Goal: Task Accomplishment & Management: Manage account settings

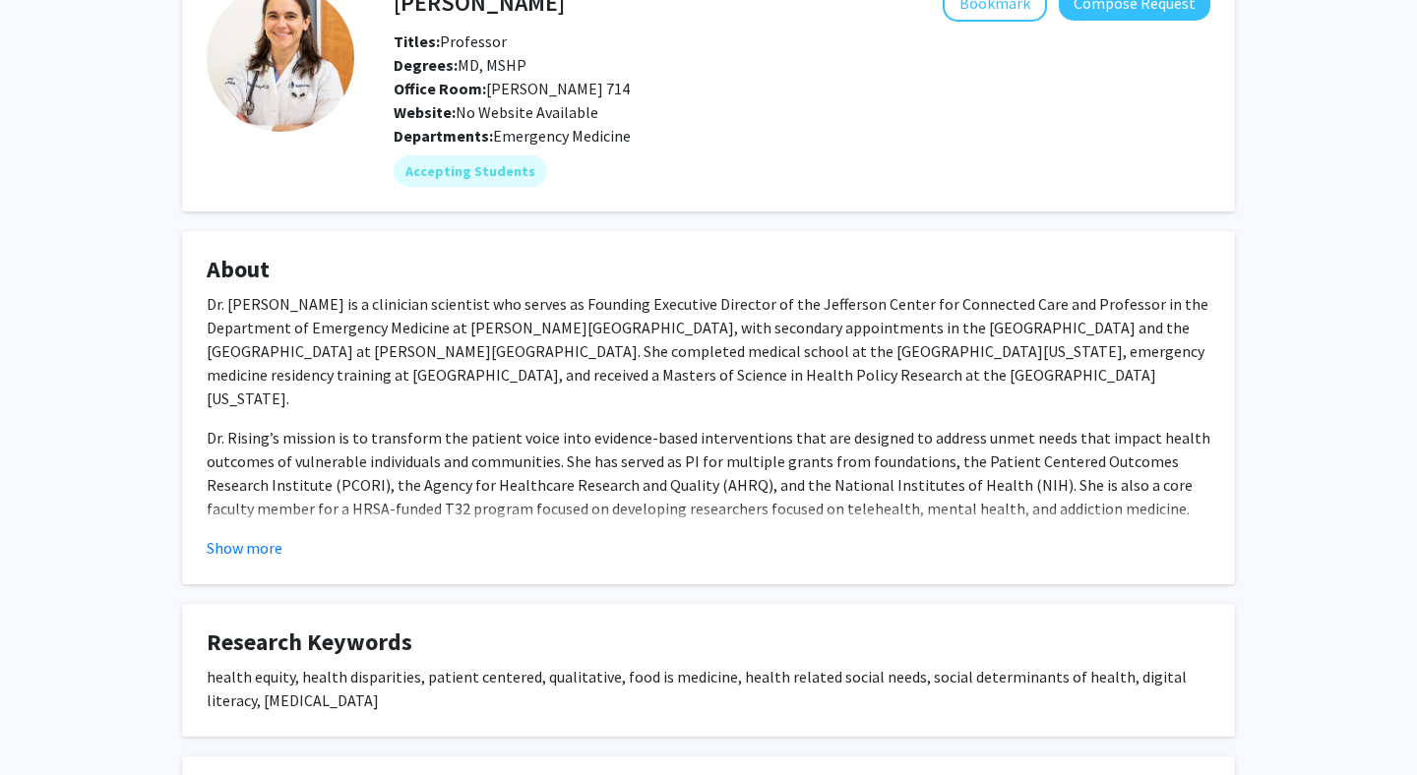
scroll to position [100, 0]
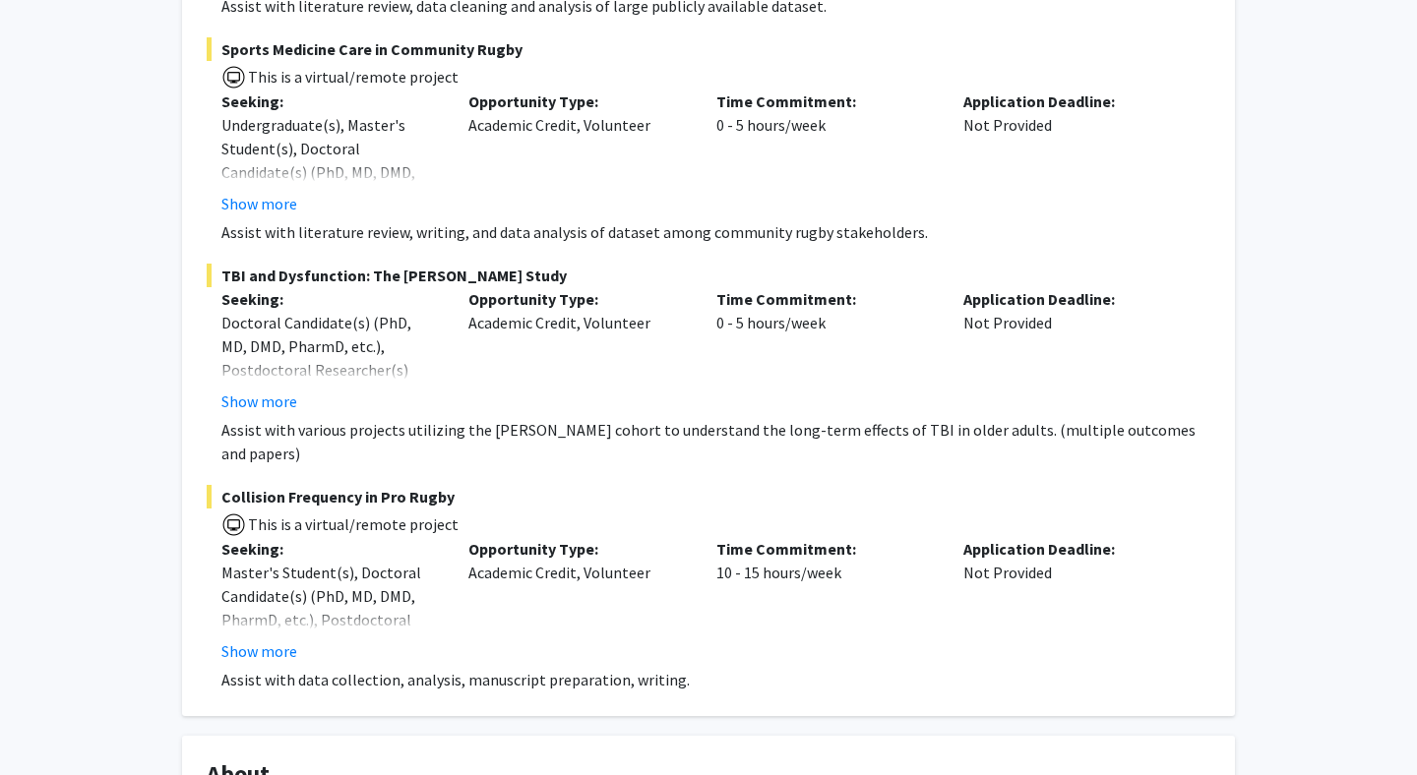
scroll to position [592, 0]
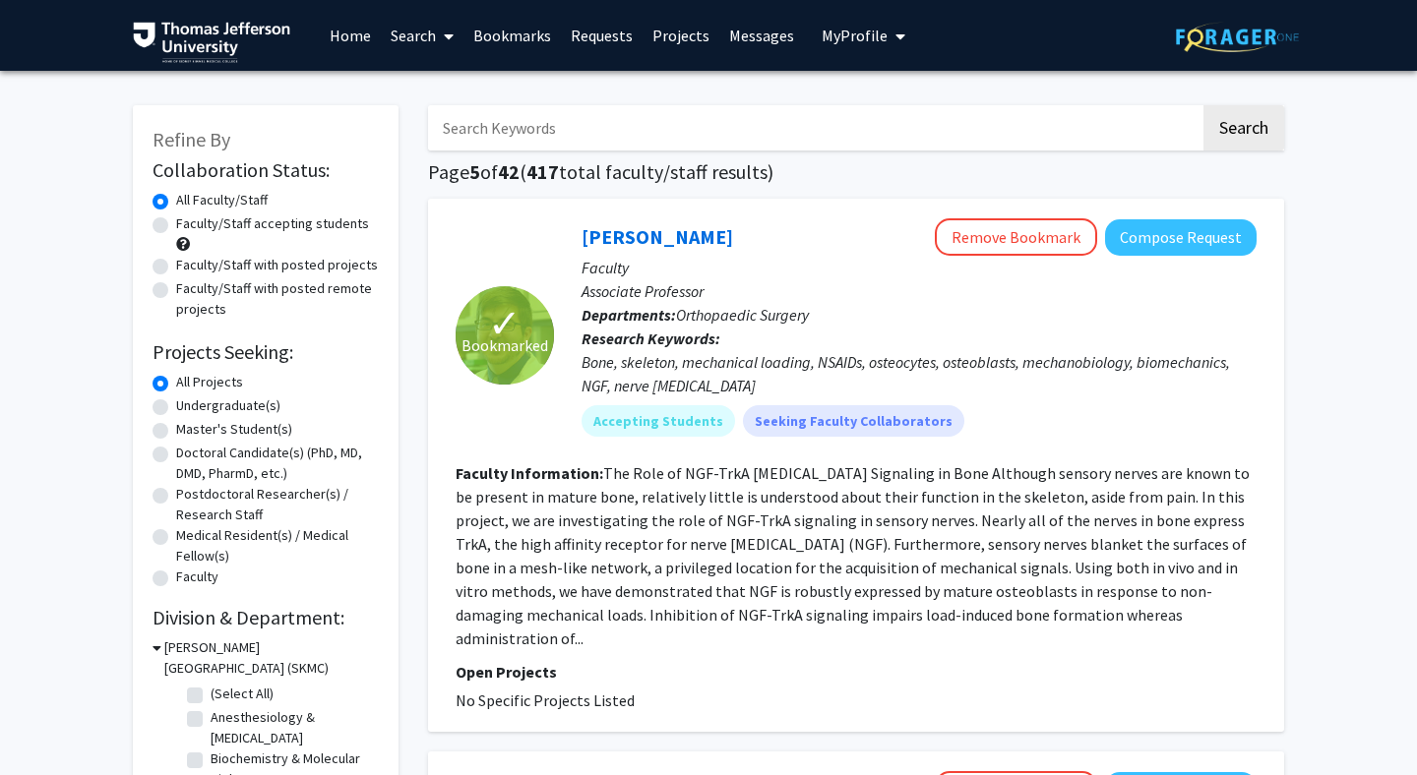
click at [521, 36] on link "Bookmarks" at bounding box center [511, 35] width 97 height 69
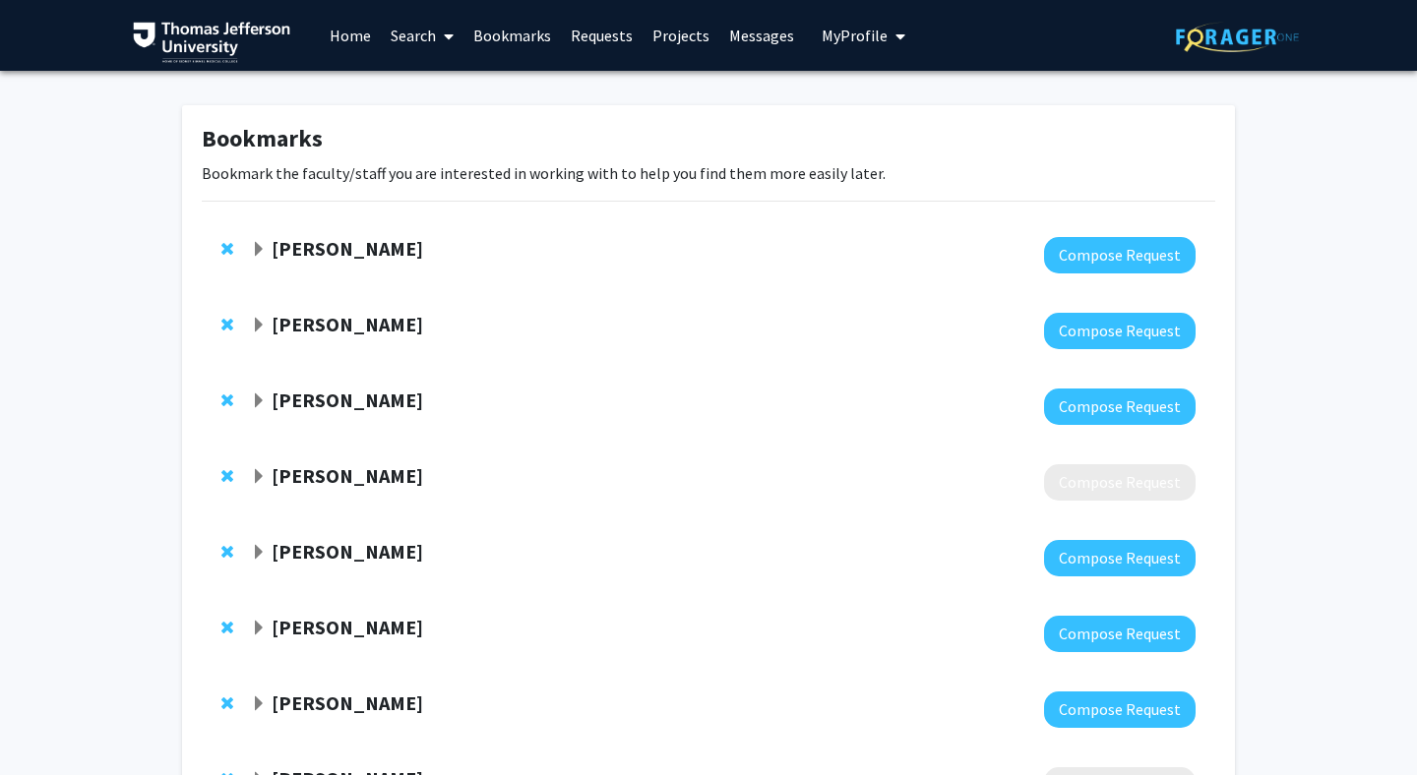
click at [259, 248] on span "Expand Elizabeth Wright-Jin Bookmark" at bounding box center [259, 250] width 16 height 16
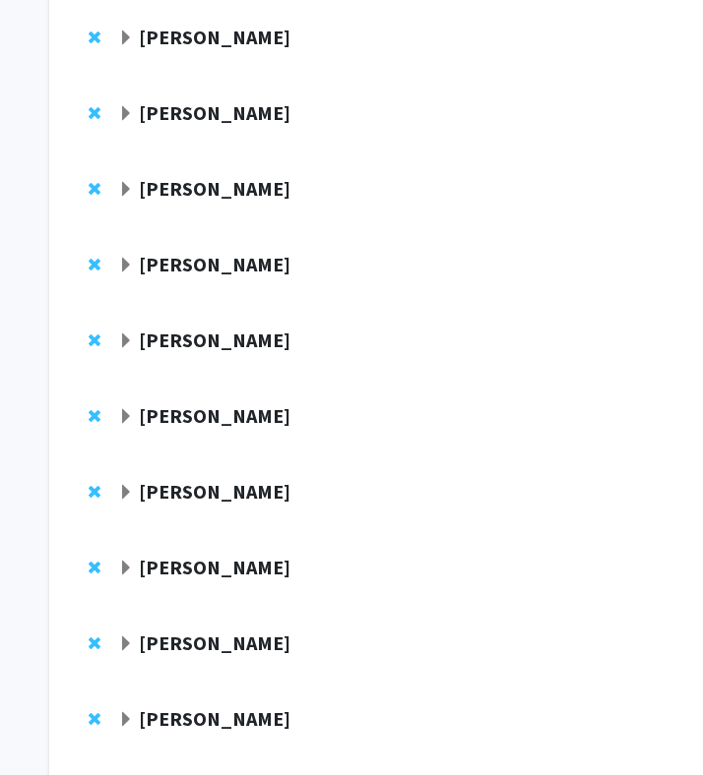
scroll to position [1604, 0]
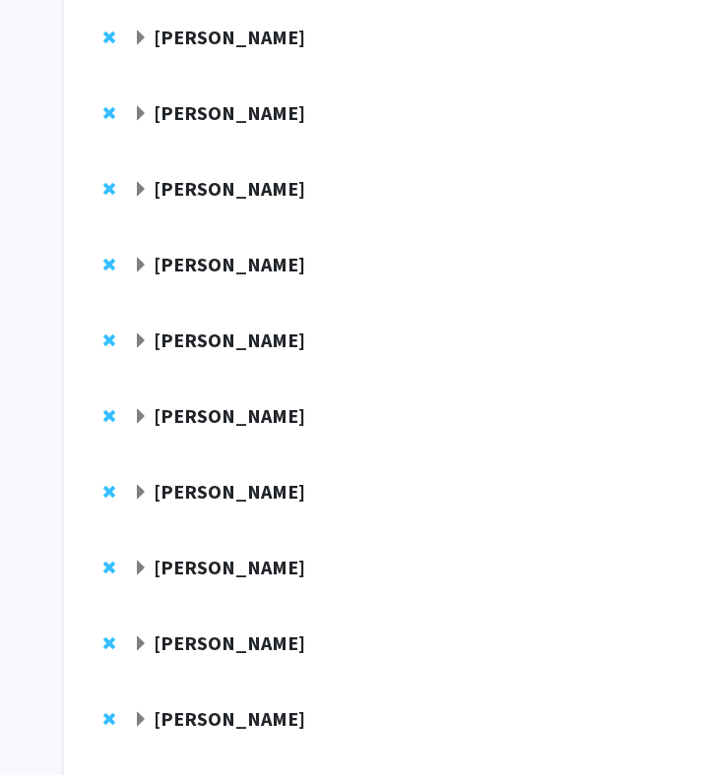
click at [139, 106] on span "Expand Neera Goyal Bookmark" at bounding box center [141, 114] width 16 height 16
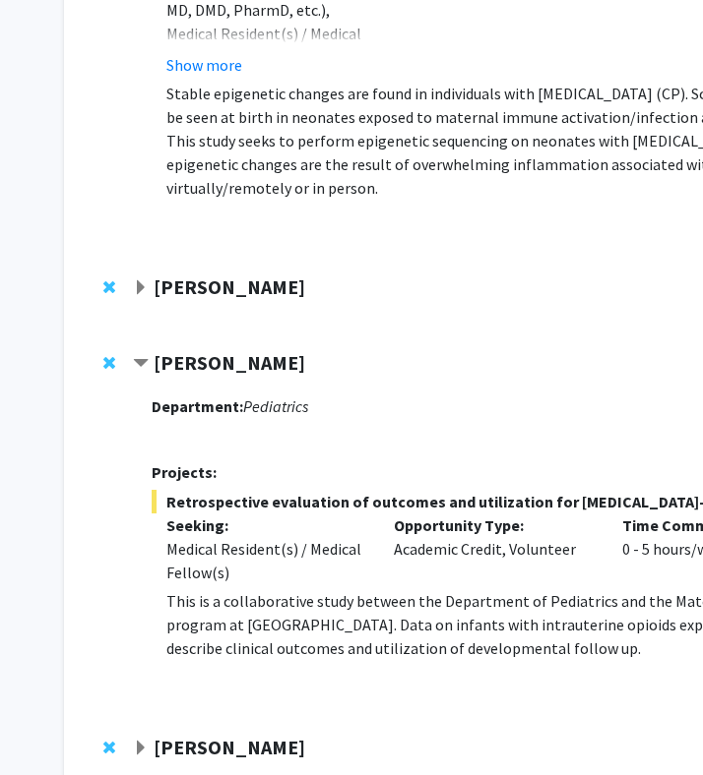
scroll to position [1358, 0]
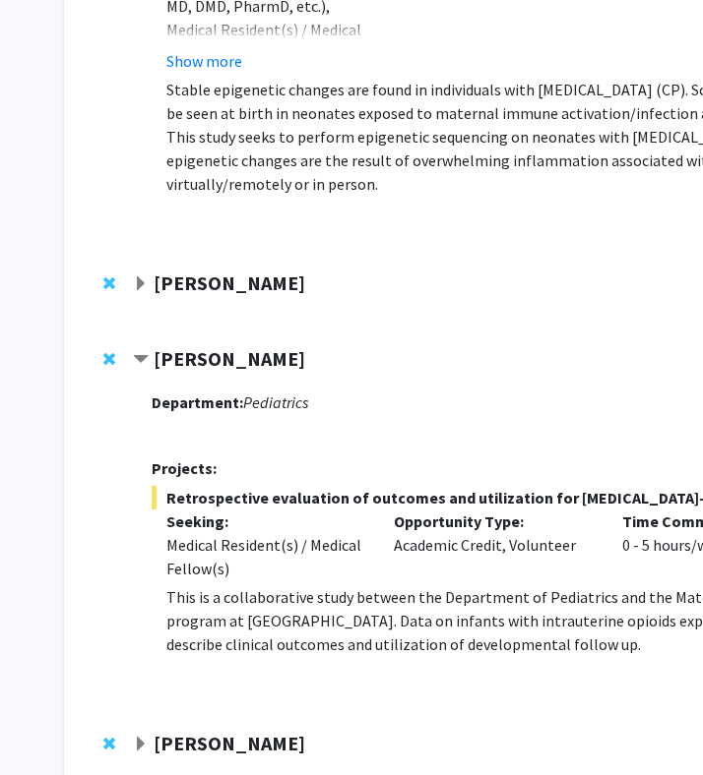
click at [136, 277] on span "Expand Fan Lee Bookmark" at bounding box center [141, 285] width 16 height 16
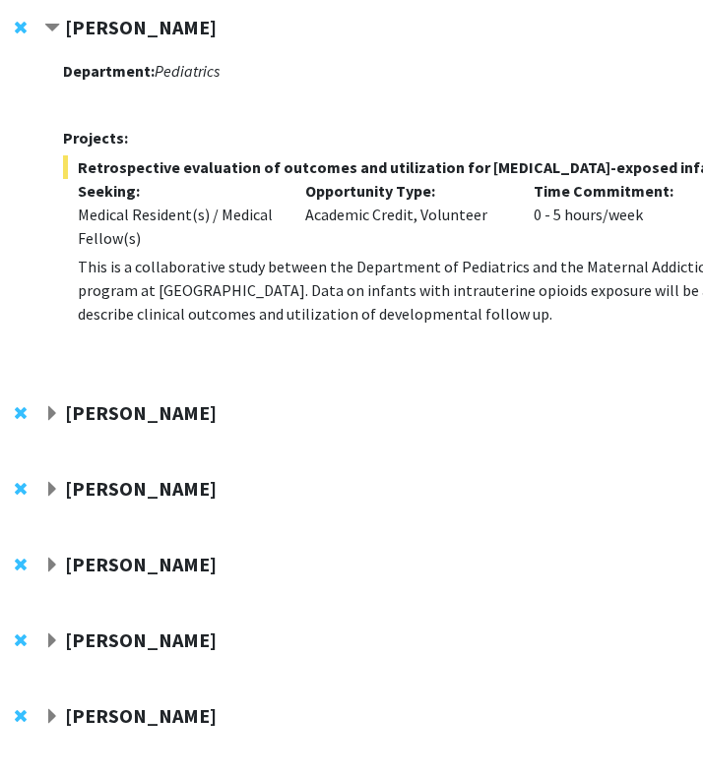
scroll to position [1813, 72]
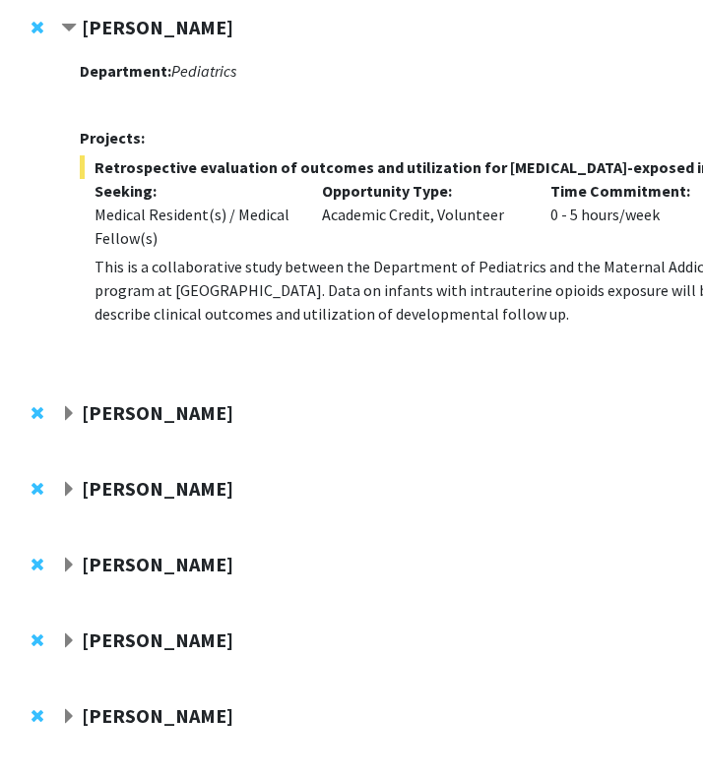
click at [71, 406] on span "Expand Tyler Grenda Bookmark" at bounding box center [69, 414] width 16 height 16
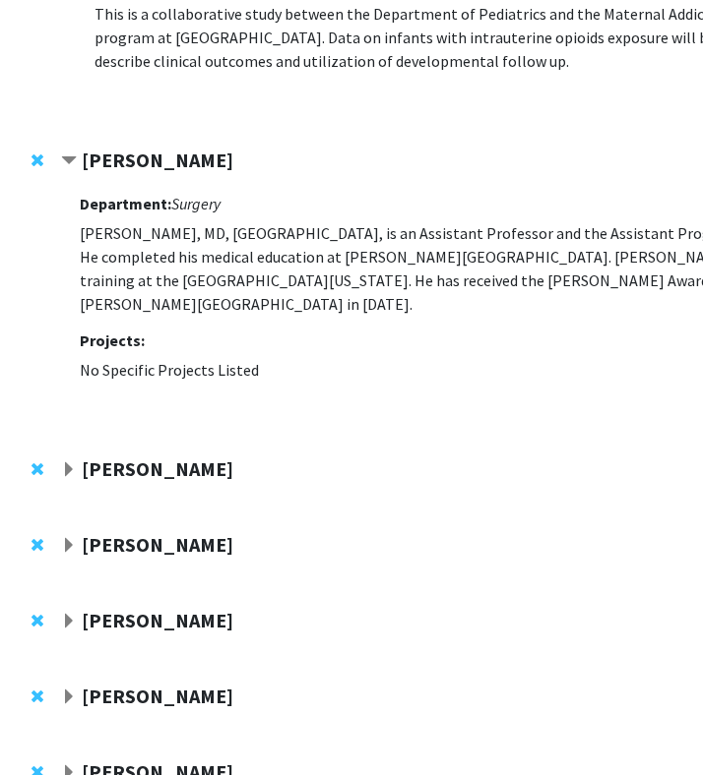
scroll to position [2066, 72]
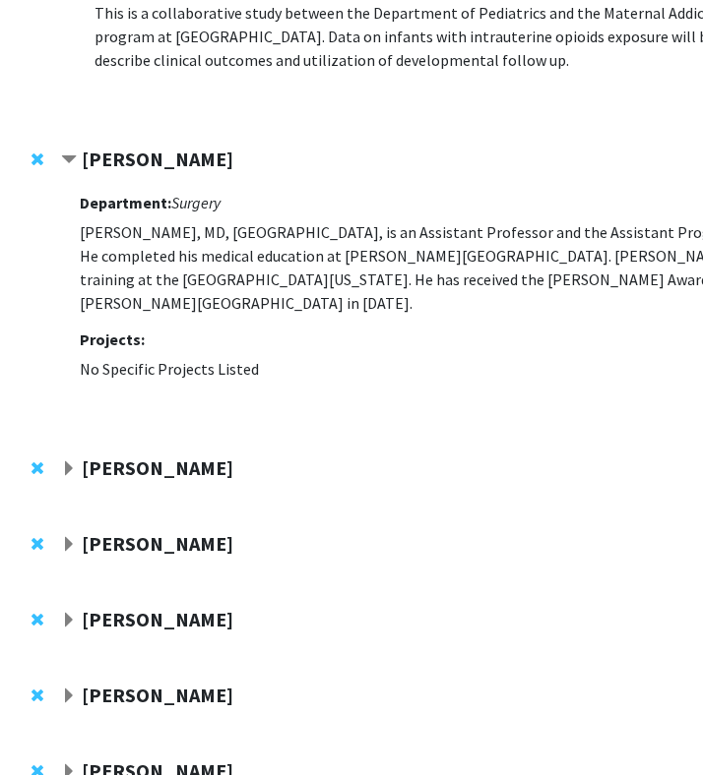
click at [66, 462] on span "Expand Theresa Freeman Bookmark" at bounding box center [69, 470] width 16 height 16
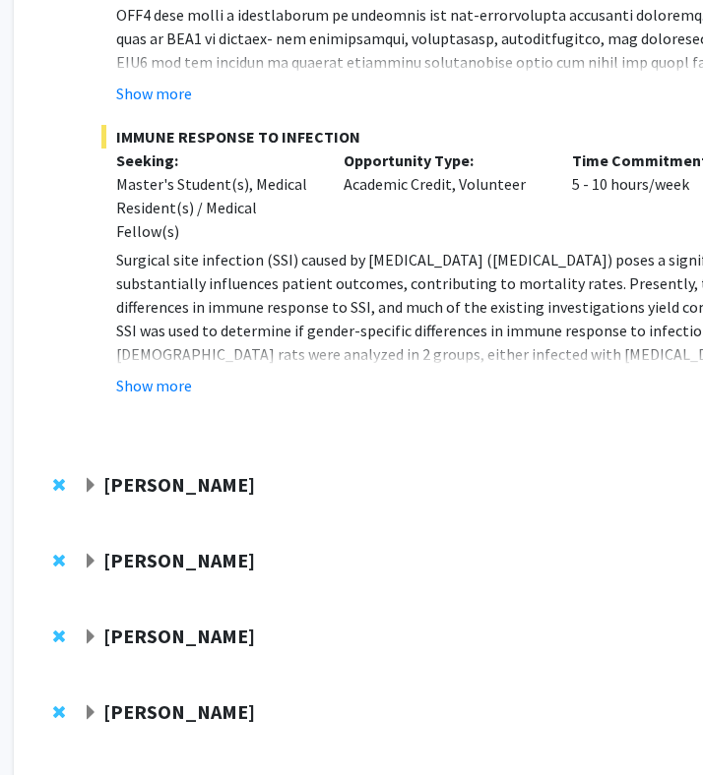
scroll to position [2839, 50]
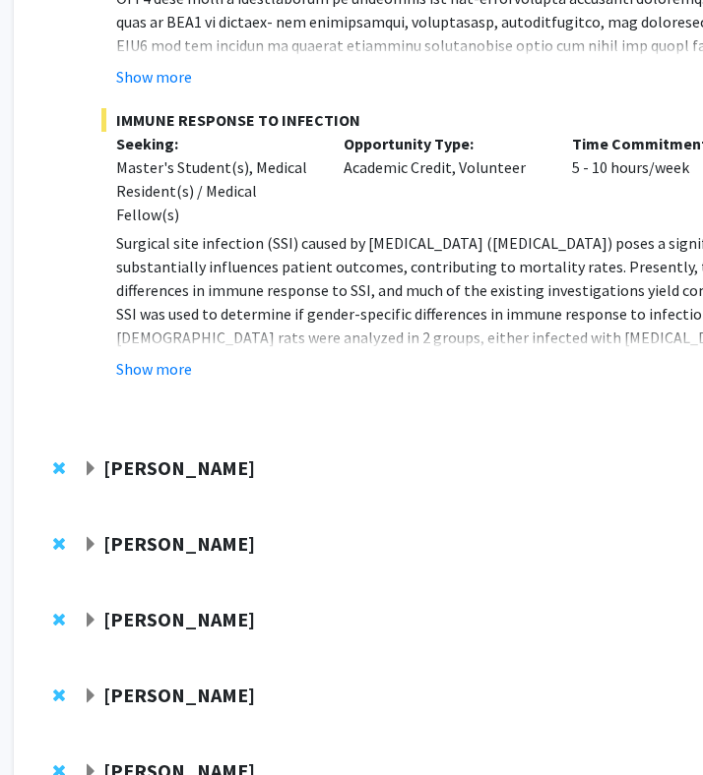
click at [92, 462] on span "Expand Mahdi Alizedah Bookmark" at bounding box center [91, 470] width 16 height 16
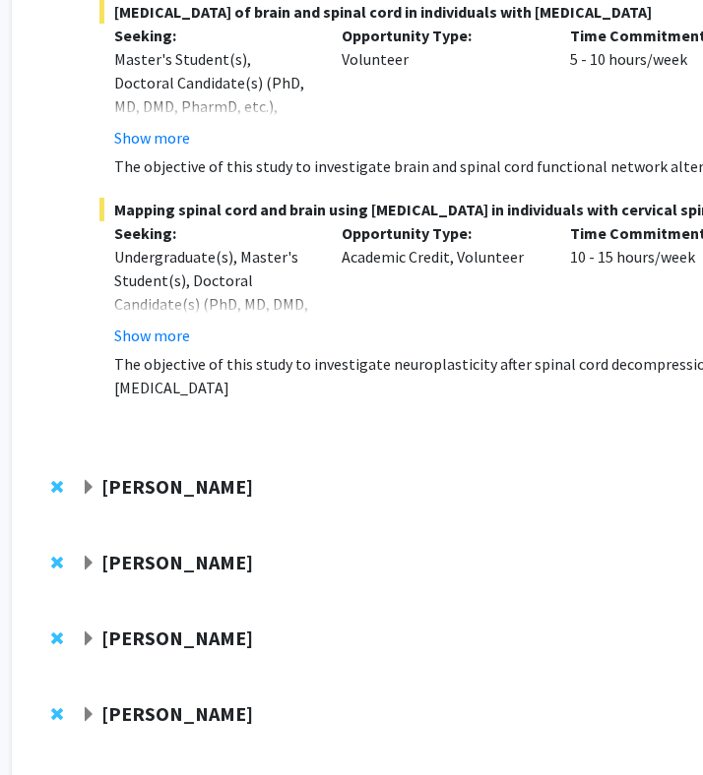
scroll to position [4360, 52]
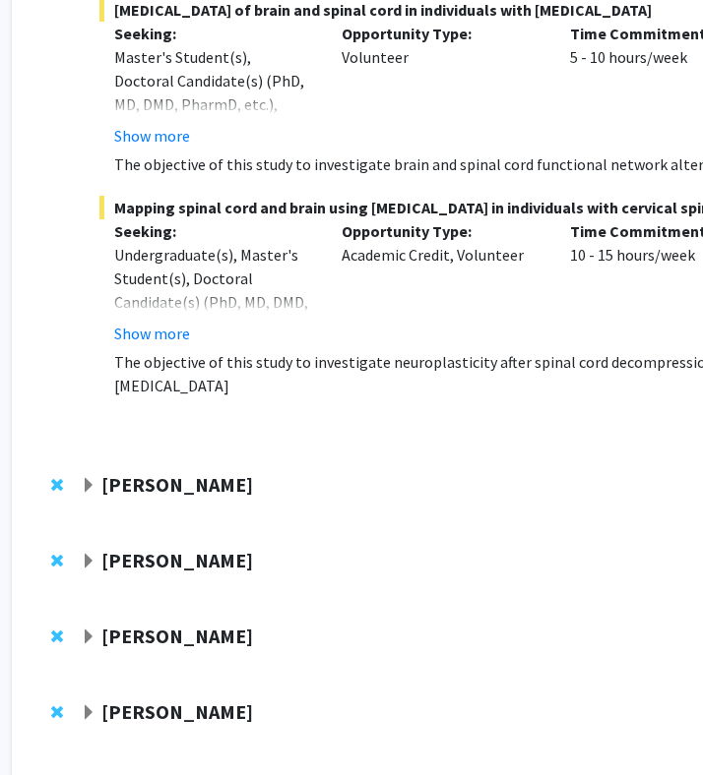
click at [90, 478] on span "Expand Danielle Tholey Bookmark" at bounding box center [89, 486] width 16 height 16
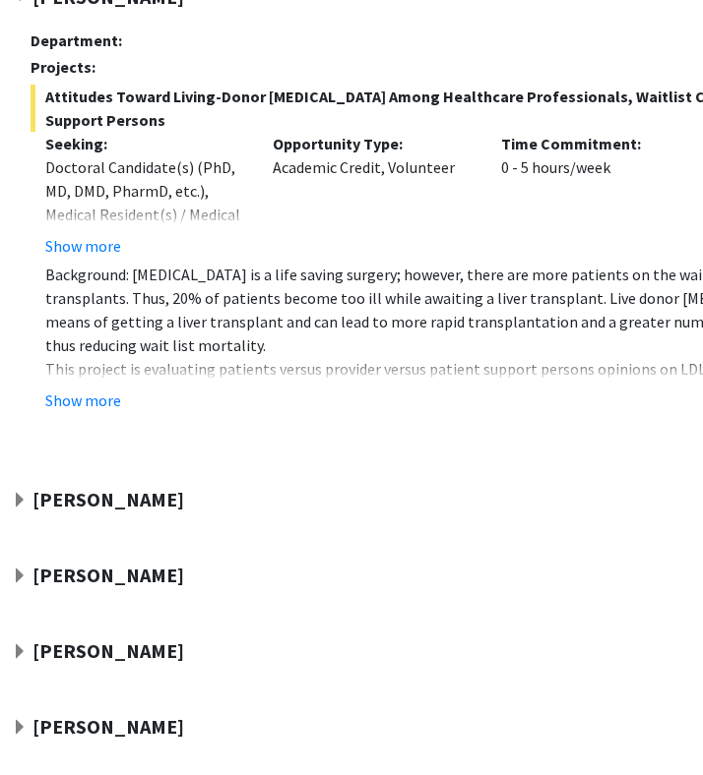
scroll to position [4871, 121]
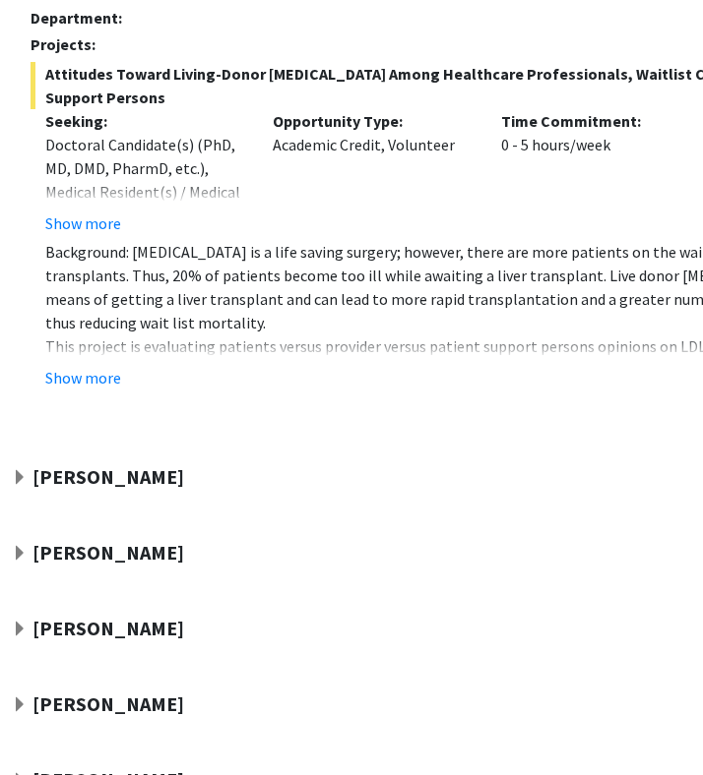
click at [17, 470] on span "Expand Ashesh Shah Bookmark" at bounding box center [20, 478] width 16 height 16
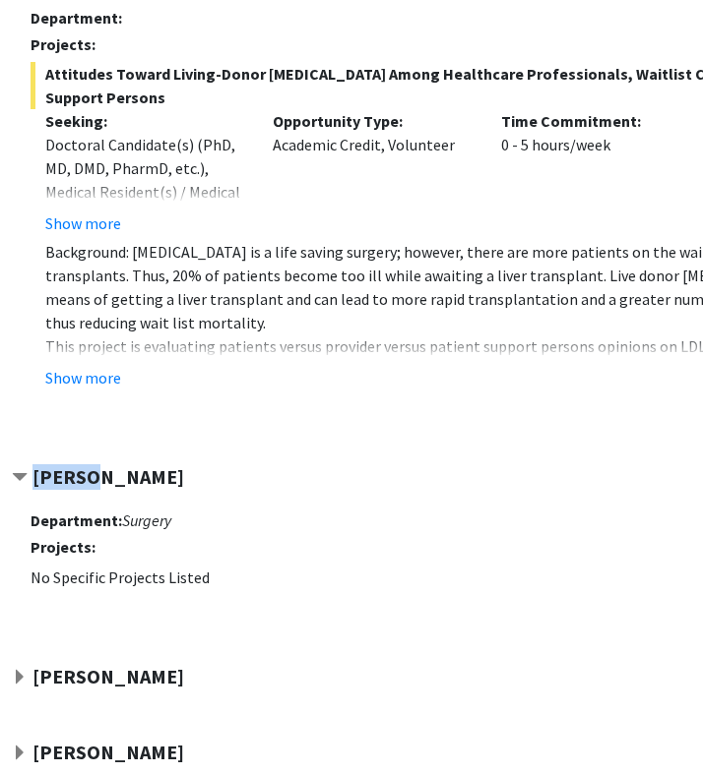
click at [17, 470] on span "Contract Ashesh Shah Bookmark" at bounding box center [20, 478] width 16 height 16
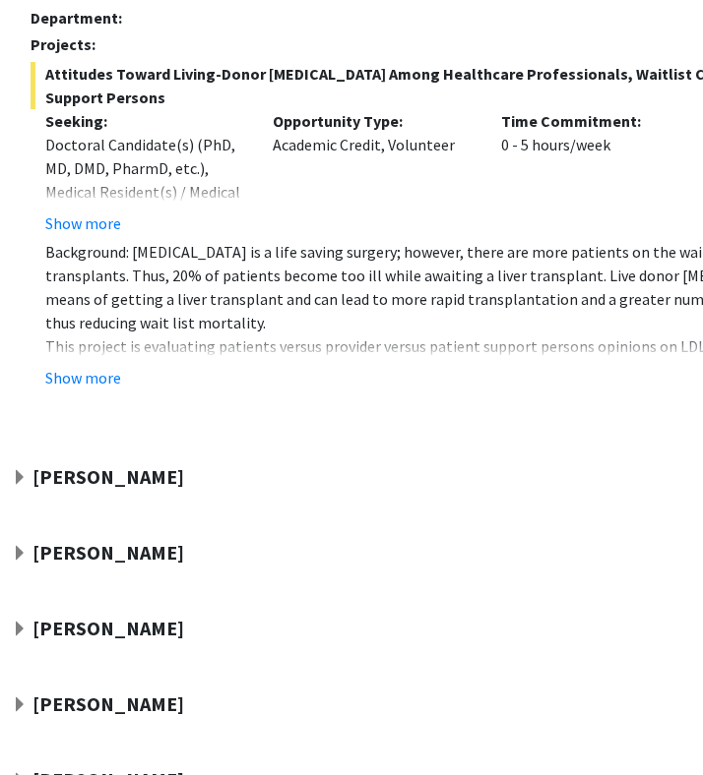
click at [21, 470] on span "Expand Ashesh Shah Bookmark" at bounding box center [20, 478] width 16 height 16
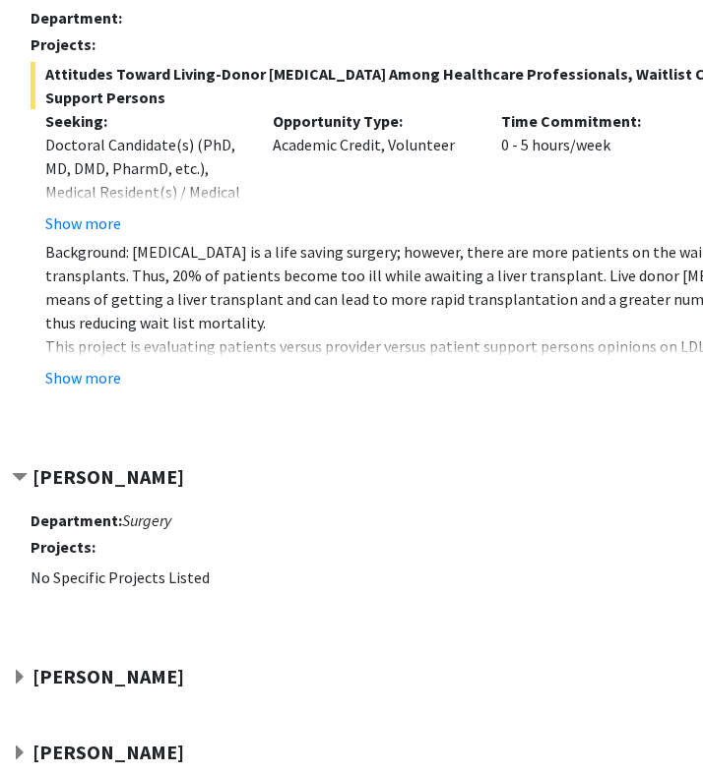
click at [21, 670] on span "Expand Vakhtang Tchantchaleishvili Bookmark" at bounding box center [20, 678] width 16 height 16
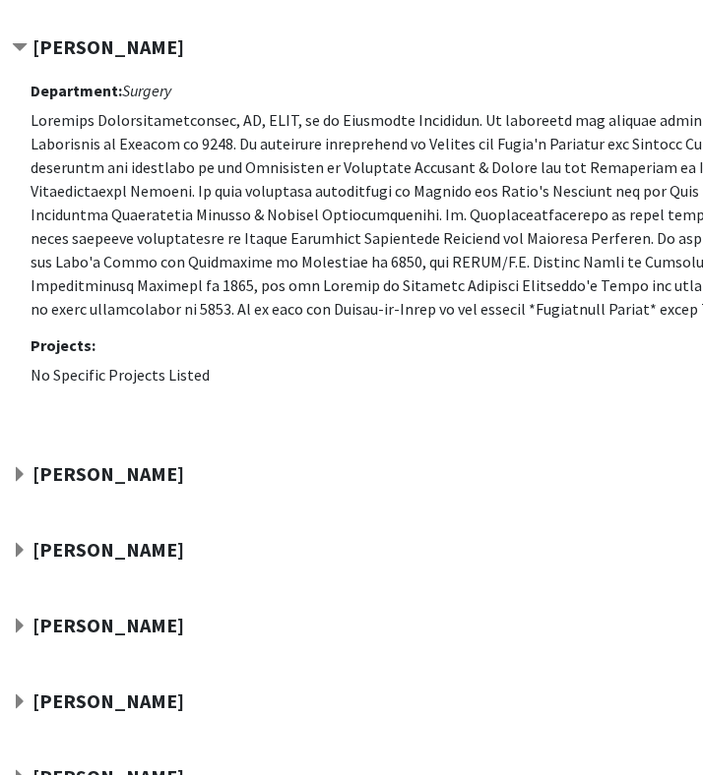
scroll to position [5508, 121]
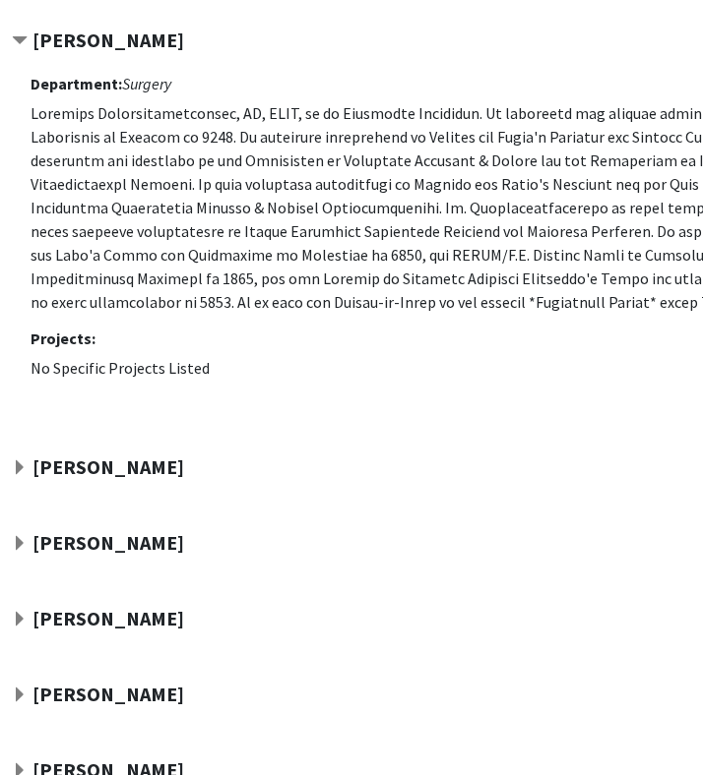
click at [14, 461] on span "Expand Hoda Badr Bookmark" at bounding box center [20, 469] width 16 height 16
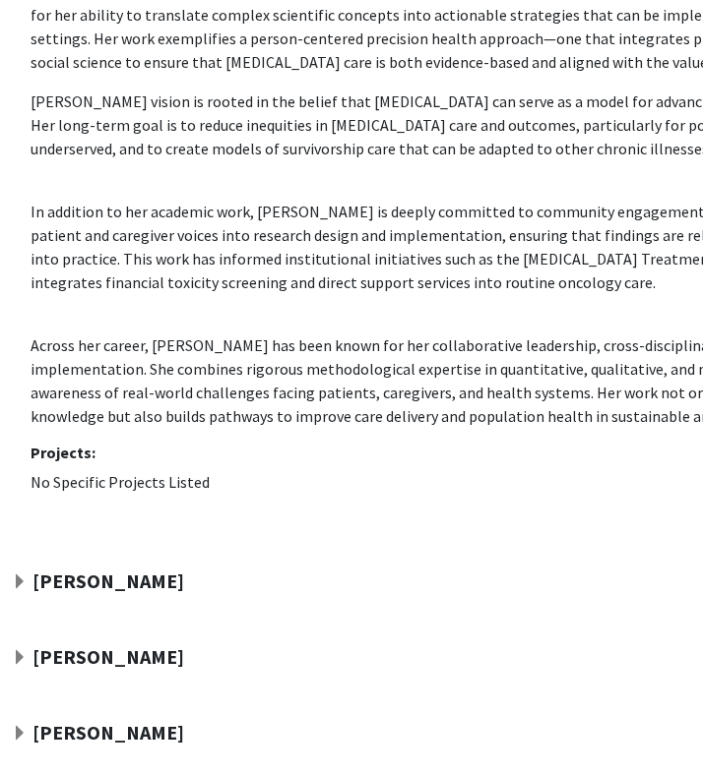
scroll to position [6756, 121]
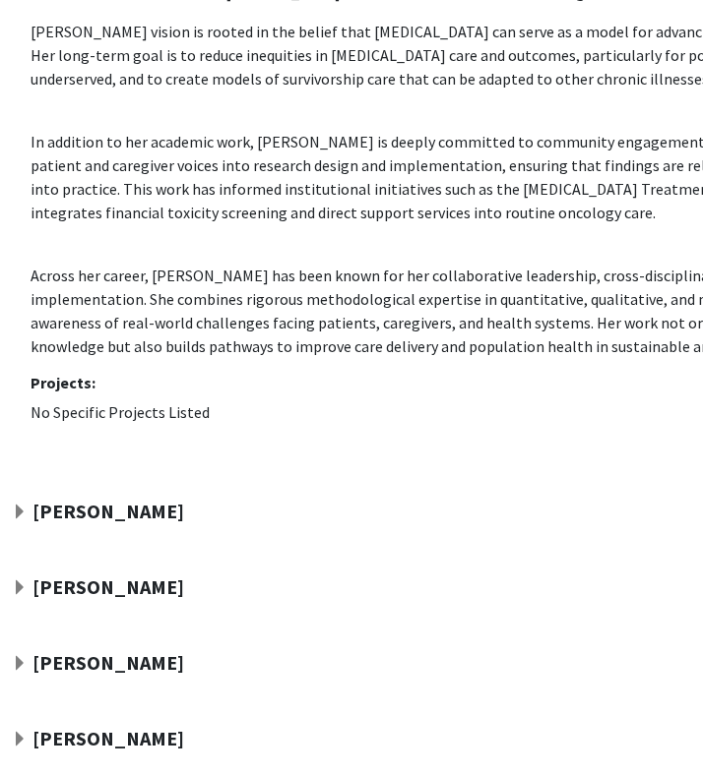
click at [25, 505] on span "Expand Robert Barraco Bookmark" at bounding box center [20, 513] width 16 height 16
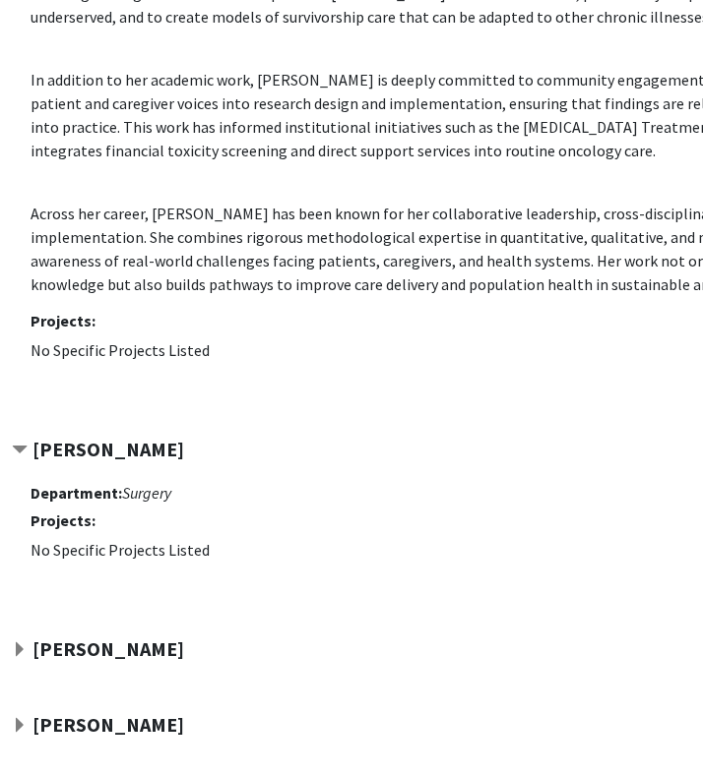
scroll to position [6920, 121]
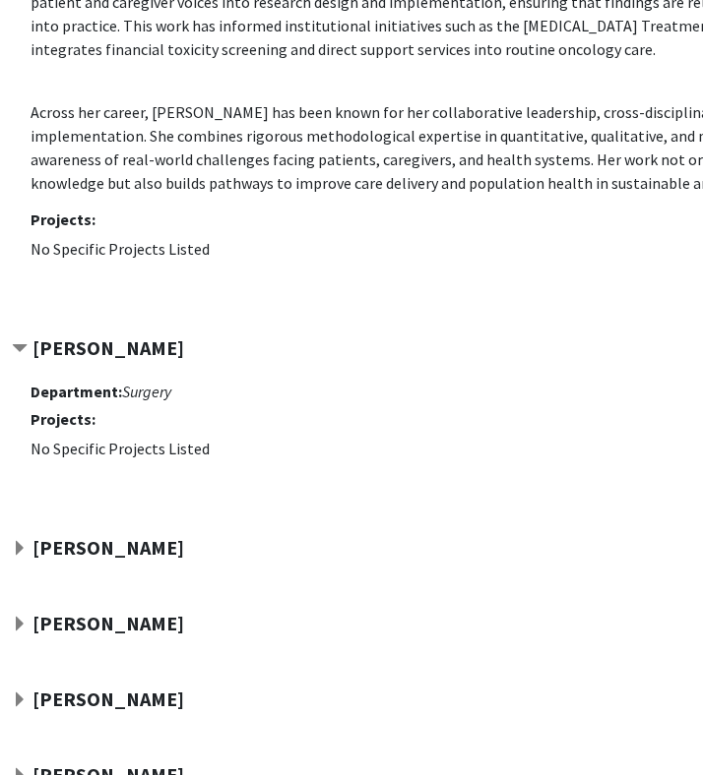
click at [22, 541] on span "Expand Luis Eraso Bookmark" at bounding box center [20, 549] width 16 height 16
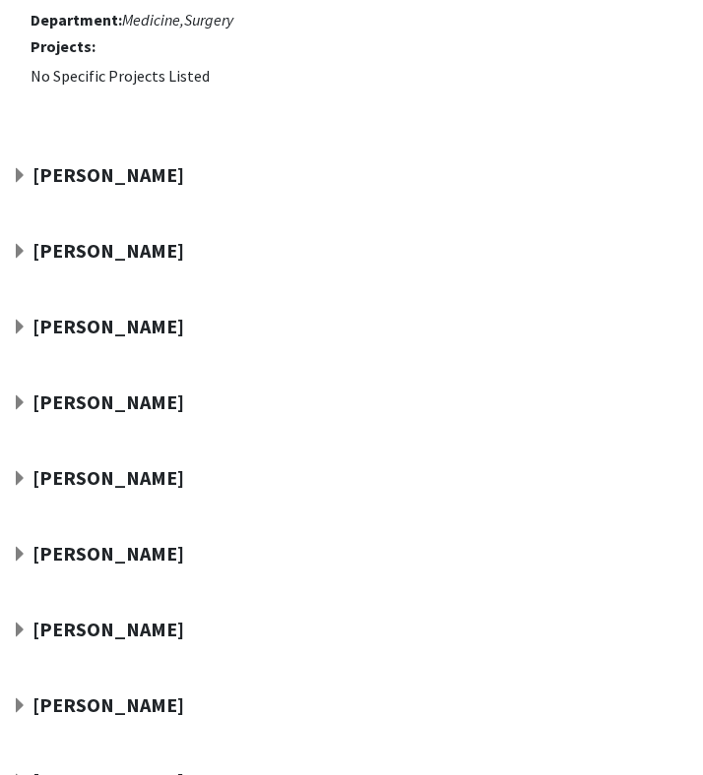
scroll to position [7473, 121]
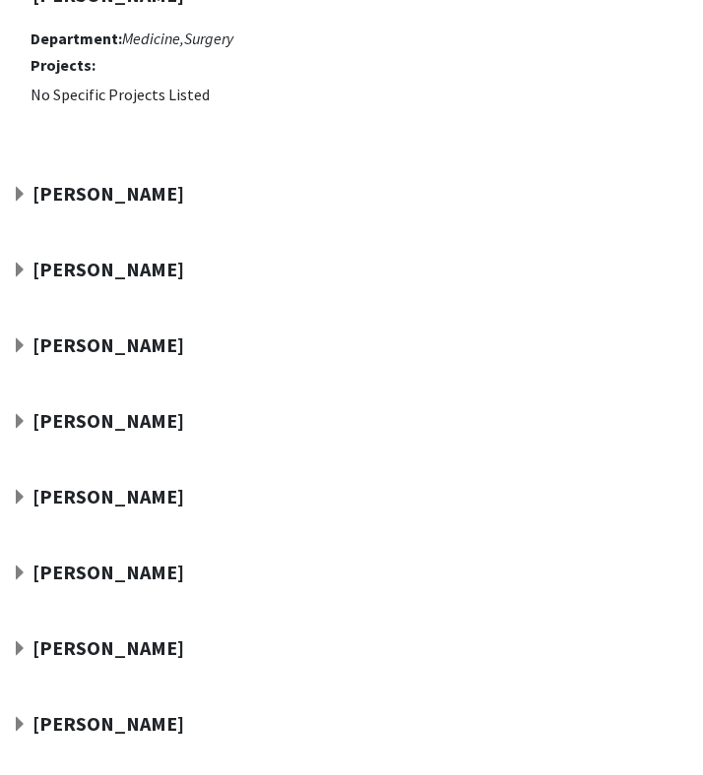
click at [24, 187] on span "Expand Meghan Nahass Bookmark" at bounding box center [20, 195] width 16 height 16
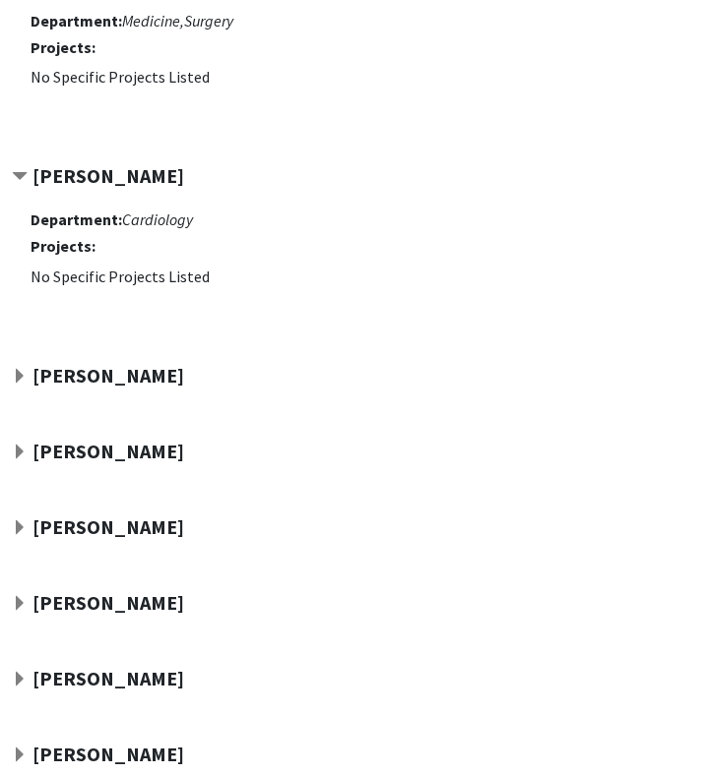
scroll to position [7495, 121]
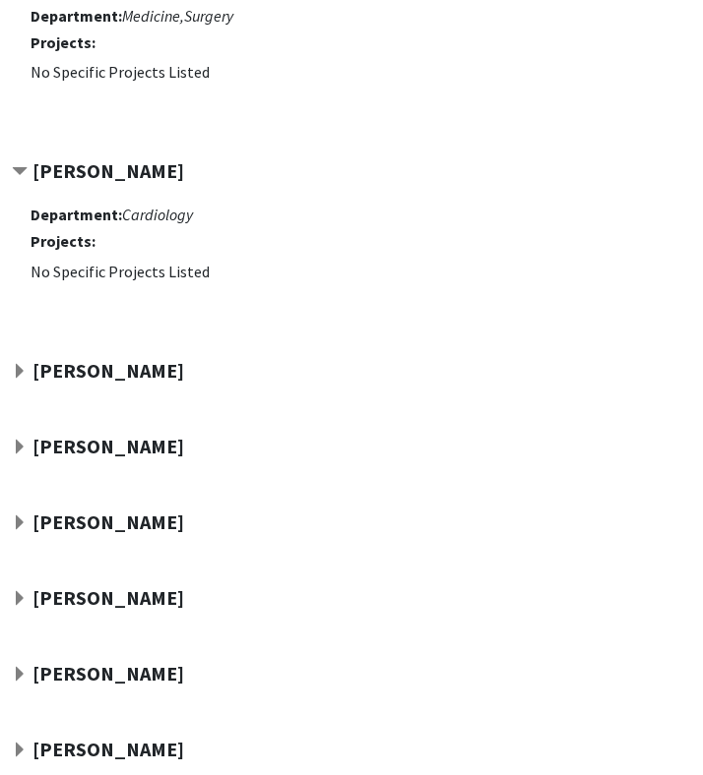
click at [21, 364] on span "Expand Howard Krein Bookmark" at bounding box center [20, 372] width 16 height 16
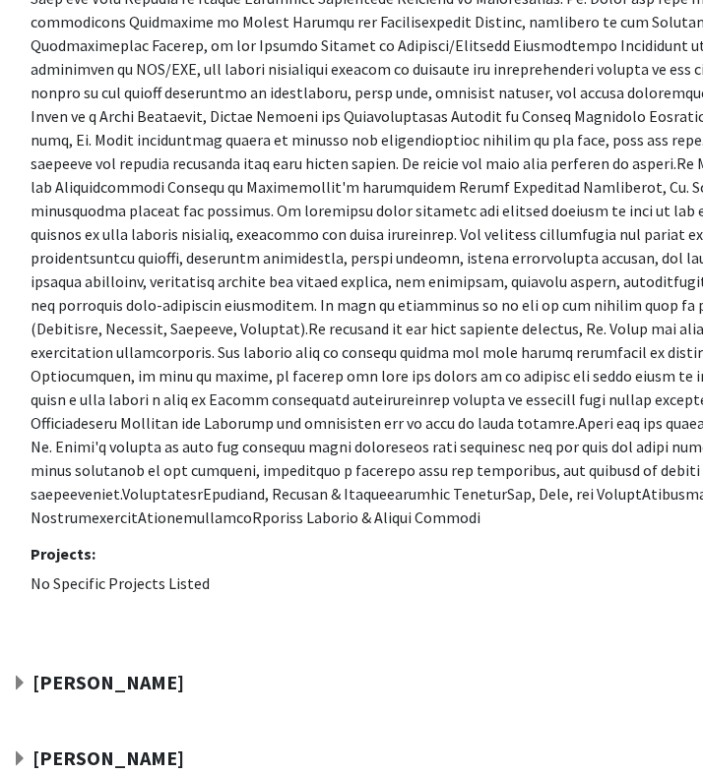
scroll to position [8088, 121]
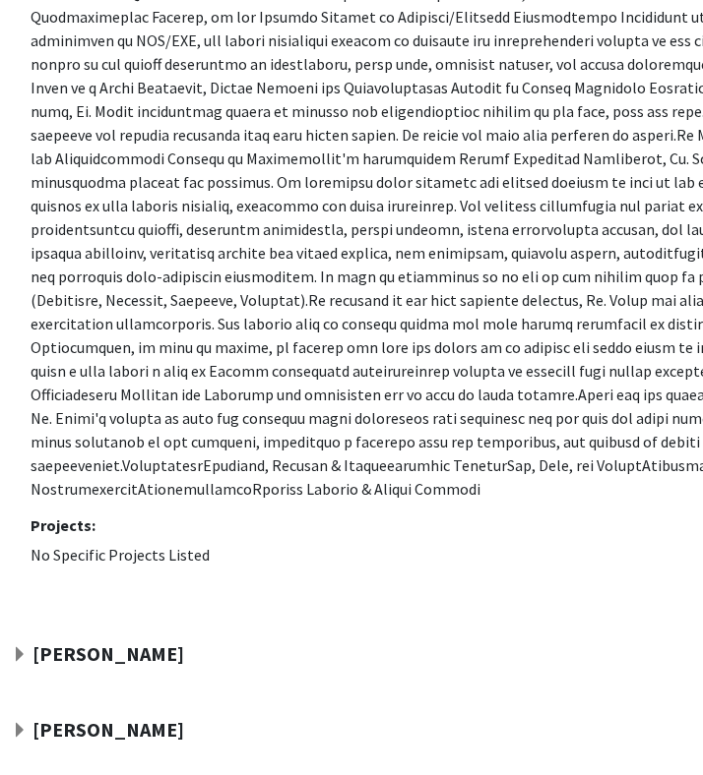
click at [24, 647] on span "Expand Stanton Miller Bookmark" at bounding box center [20, 655] width 16 height 16
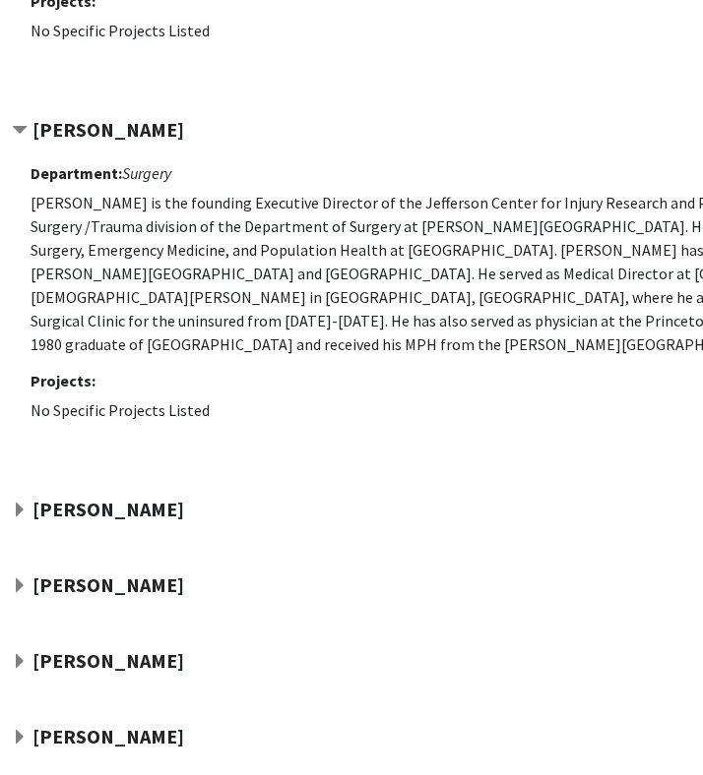
scroll to position [8623, 121]
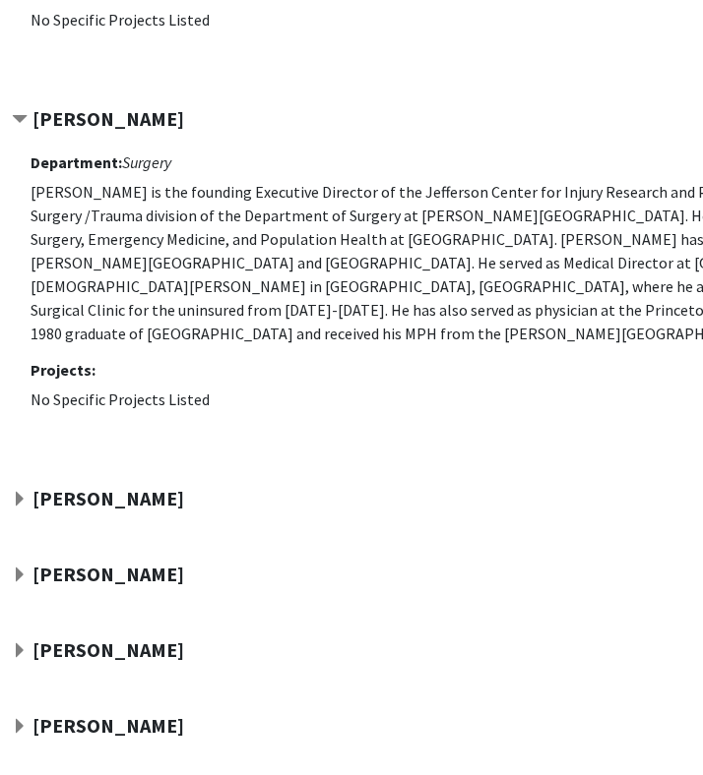
click at [22, 568] on span "Expand Tim Wilson Bookmark" at bounding box center [20, 576] width 16 height 16
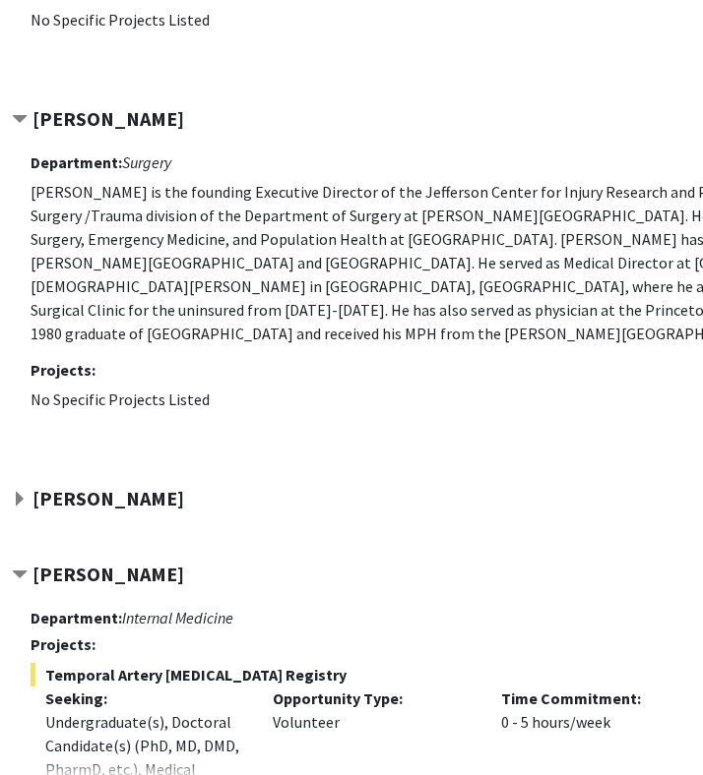
click at [23, 492] on span "Expand Anirrudh Kohil Bookmark" at bounding box center [20, 500] width 16 height 16
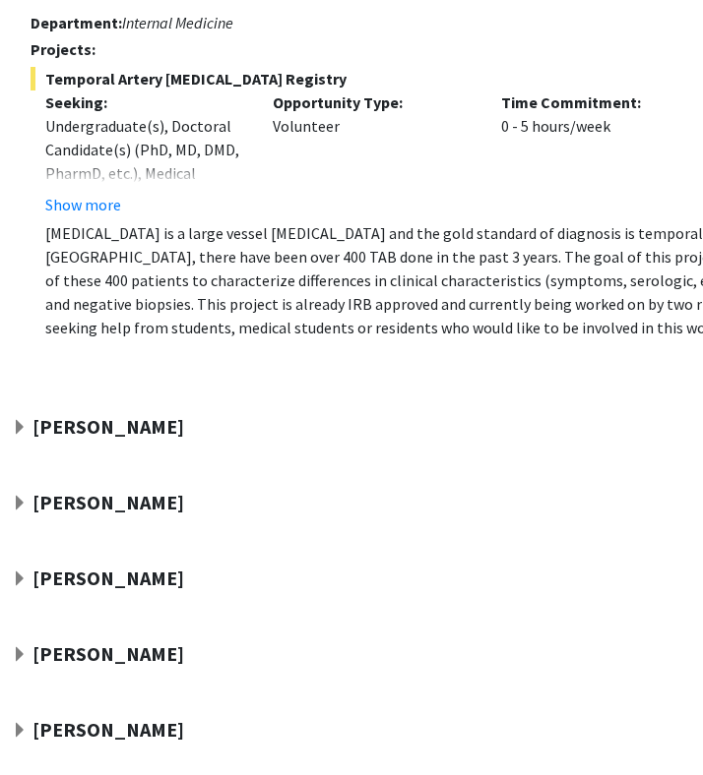
scroll to position [9577, 121]
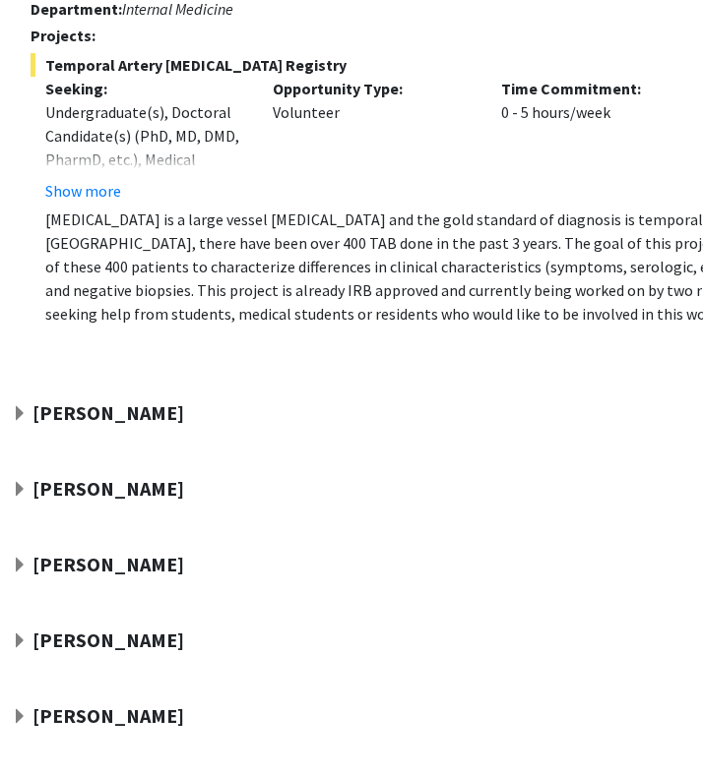
click at [19, 709] on span "Expand Joshua Marks Bookmark" at bounding box center [20, 717] width 16 height 16
click at [19, 634] on span "Expand Davide Trotti Bookmark" at bounding box center [20, 642] width 16 height 16
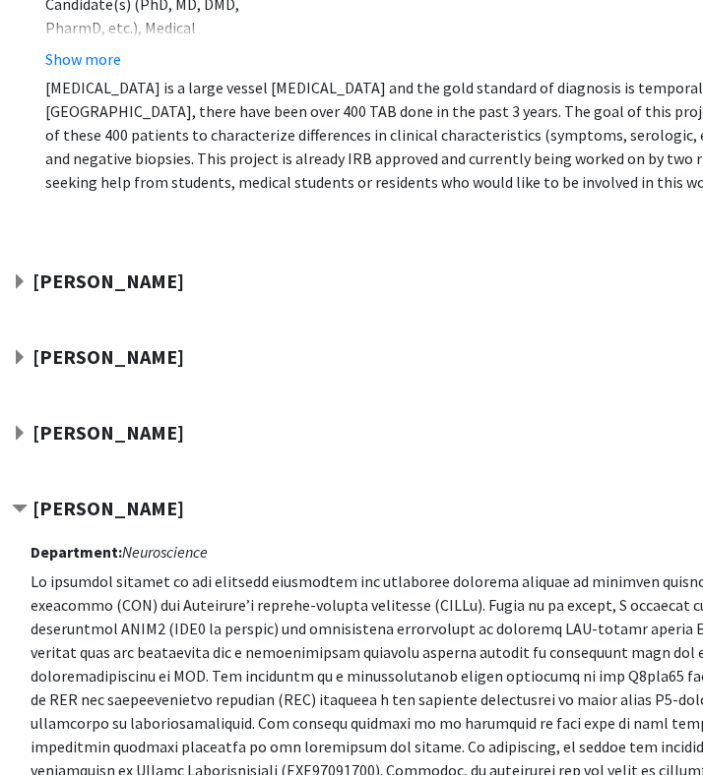
scroll to position [9552, 121]
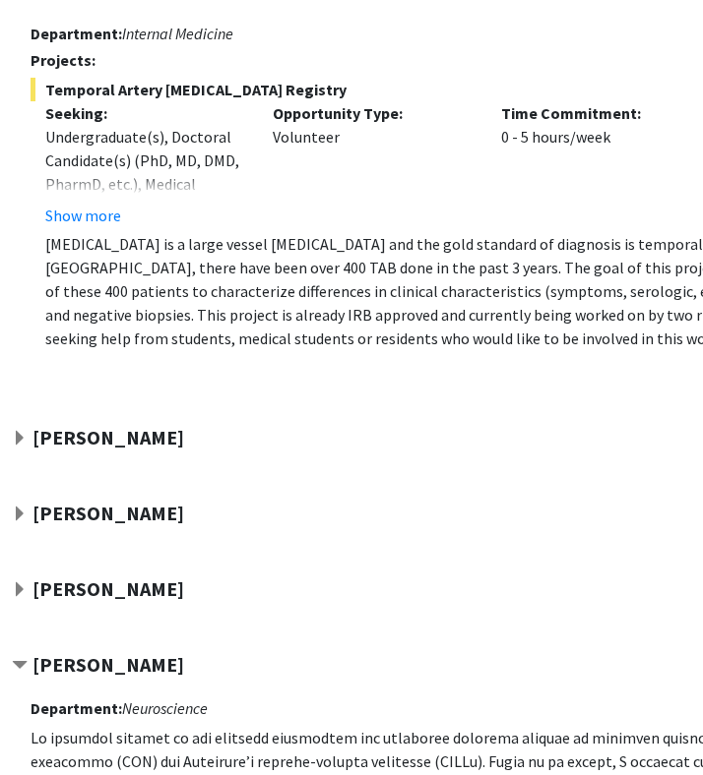
click at [14, 583] on span "Expand Aditi Jain Bookmark" at bounding box center [20, 591] width 16 height 16
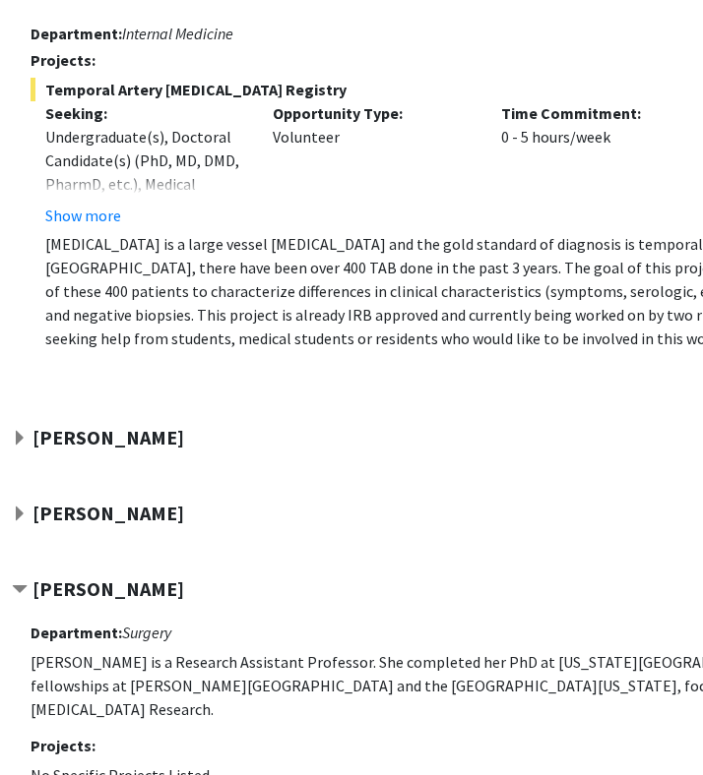
click at [21, 507] on span "Expand Ryan Tomlinson Bookmark" at bounding box center [20, 515] width 16 height 16
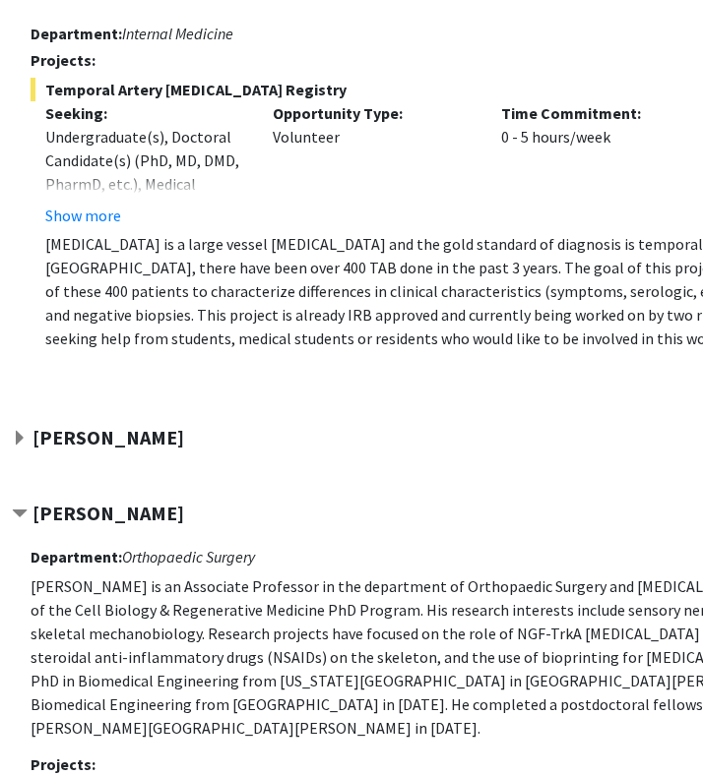
click at [25, 431] on span "Expand Vanessa Short Bookmark" at bounding box center [20, 439] width 16 height 16
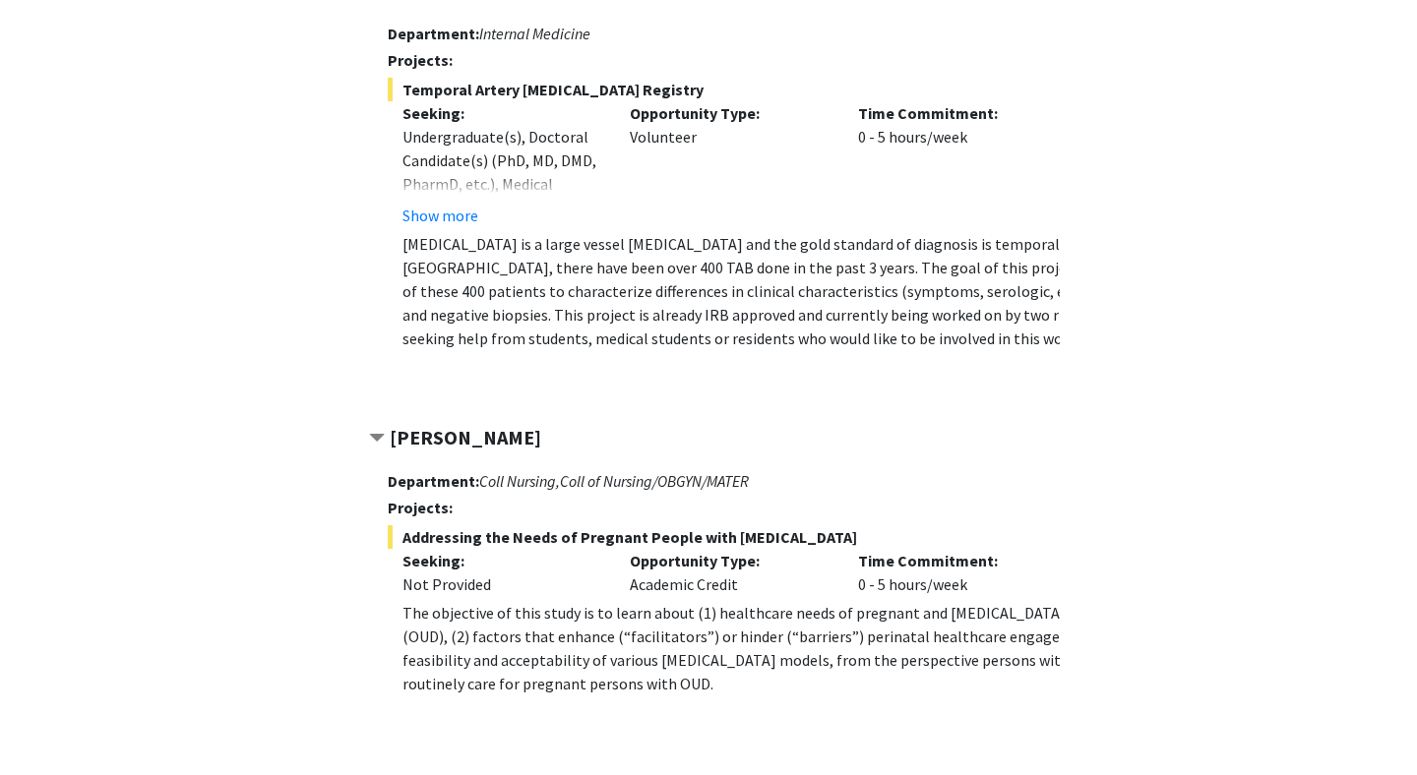
scroll to position [9552, 0]
